Goal: Complete application form: Complete application form

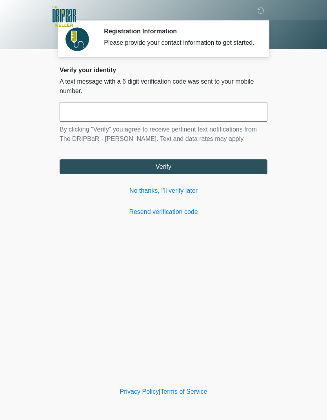
click at [192, 195] on link "No thanks, I'll verify later" at bounding box center [164, 190] width 208 height 9
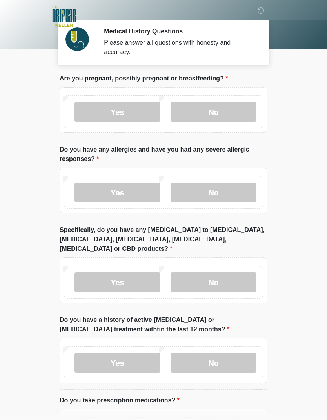
click at [226, 110] on label "No" at bounding box center [214, 112] width 86 height 20
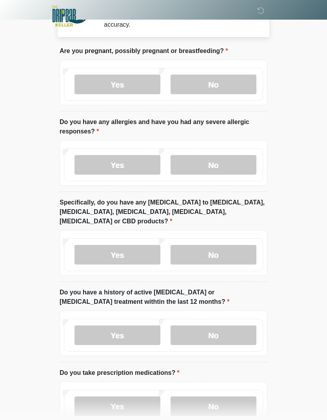
scroll to position [36, 0]
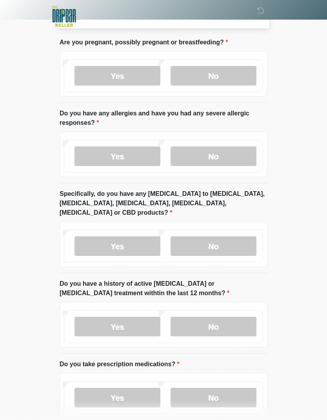
click at [146, 159] on label "Yes" at bounding box center [118, 156] width 86 height 20
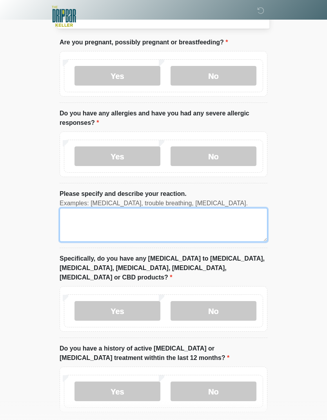
click at [183, 227] on textarea "Please specify and describe your reaction." at bounding box center [164, 225] width 208 height 34
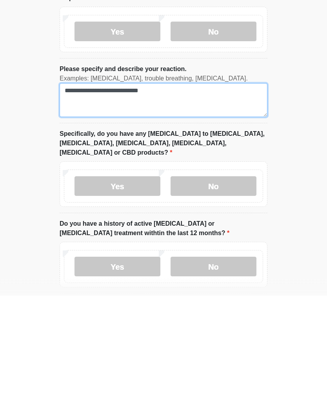
type textarea "**********"
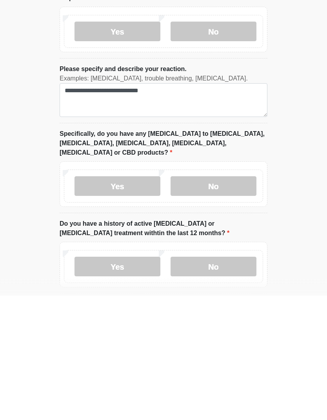
click at [231, 301] on label "No" at bounding box center [214, 311] width 86 height 20
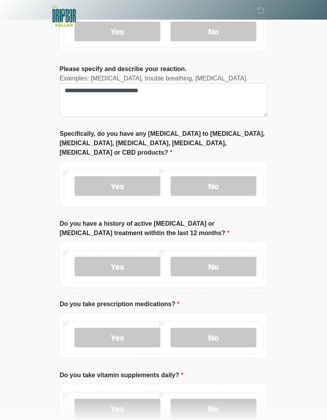
click at [230, 257] on label "No" at bounding box center [214, 267] width 86 height 20
click at [226, 328] on label "No" at bounding box center [214, 338] width 86 height 20
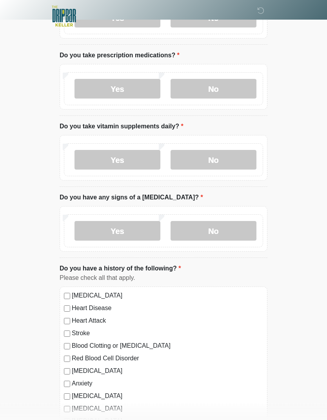
click at [137, 153] on label "Yes" at bounding box center [118, 160] width 86 height 20
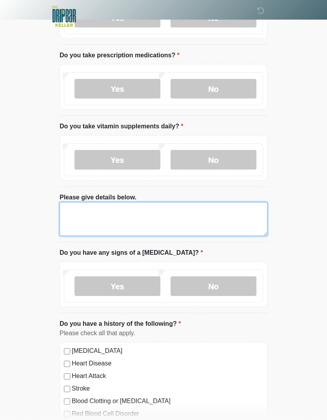
click at [201, 215] on textarea "Please give details below." at bounding box center [164, 219] width 208 height 34
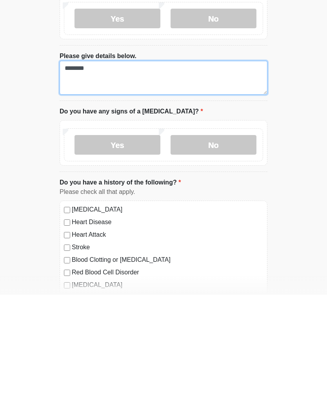
scroll to position [426, 0]
type textarea "********"
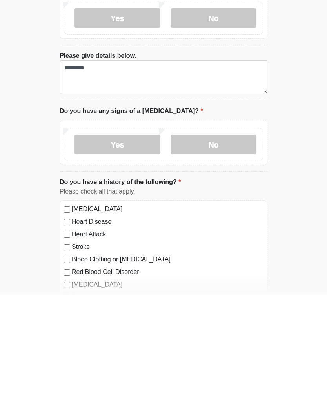
click at [226, 260] on label "No" at bounding box center [214, 270] width 86 height 20
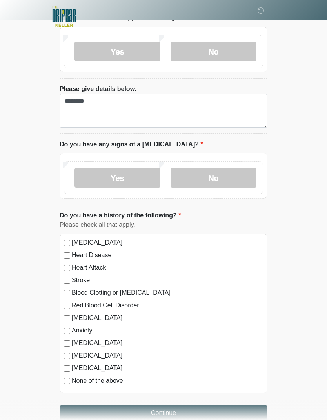
scroll to position [550, 0]
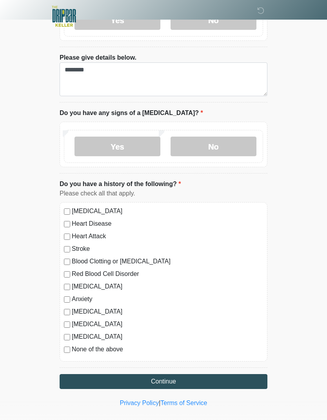
click at [119, 345] on label "None of the above" at bounding box center [168, 349] width 192 height 9
click at [173, 374] on button "Continue" at bounding box center [164, 381] width 208 height 15
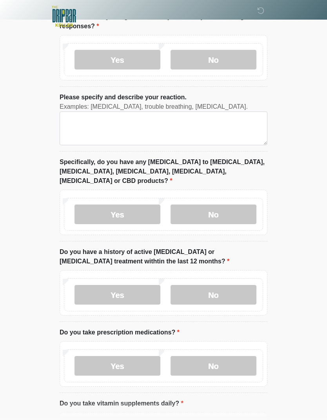
scroll to position [0, 0]
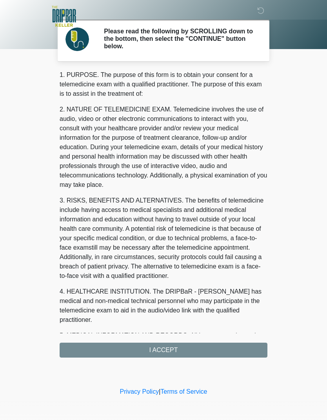
click at [179, 349] on div "1. PURPOSE. The purpose of this form is to obtain your consent for a telemedici…" at bounding box center [164, 213] width 208 height 287
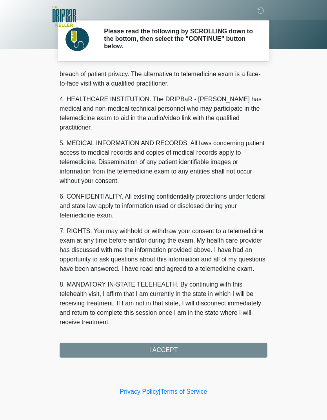
click at [165, 351] on div "1. PURPOSE. The purpose of this form is to obtain your consent for a telemedici…" at bounding box center [164, 213] width 208 height 287
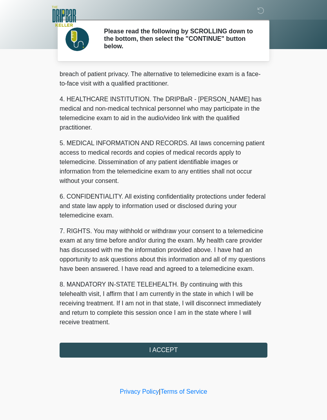
click at [172, 352] on button "I ACCEPT" at bounding box center [164, 350] width 208 height 15
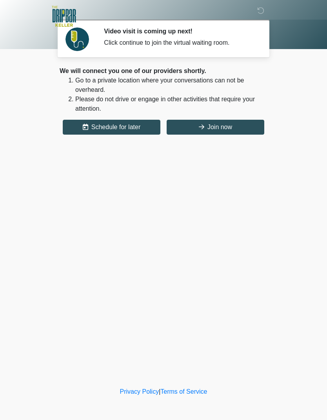
click at [219, 130] on button "Join now" at bounding box center [216, 127] width 98 height 15
